Goal: Information Seeking & Learning: Find specific fact

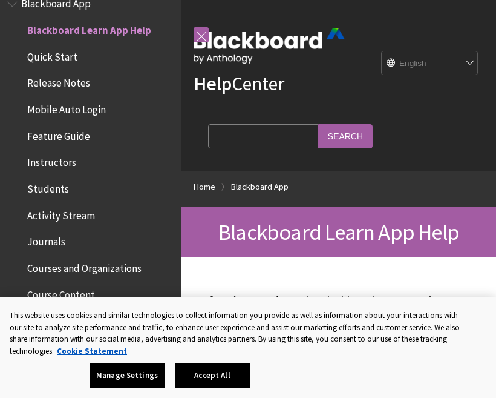
click at [244, 128] on input "Search Query" at bounding box center [263, 136] width 110 height 24
type input "Stay signed in"
click at [318, 136] on input "Search" at bounding box center [345, 136] width 54 height 24
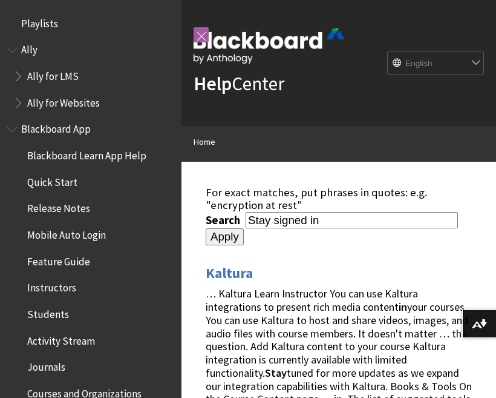
click at [244, 228] on input "Apply" at bounding box center [225, 236] width 38 height 17
